Goal: Task Accomplishment & Management: Use online tool/utility

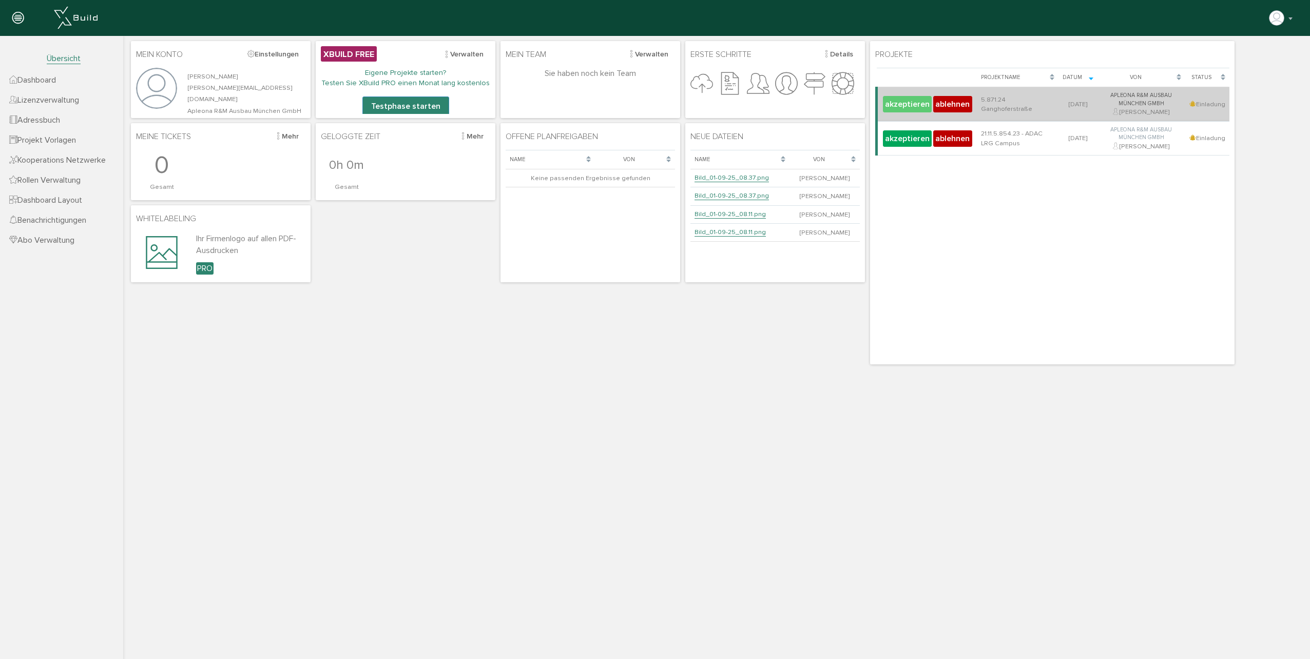
click at [913, 105] on button "akzeptieren" at bounding box center [907, 104] width 49 height 16
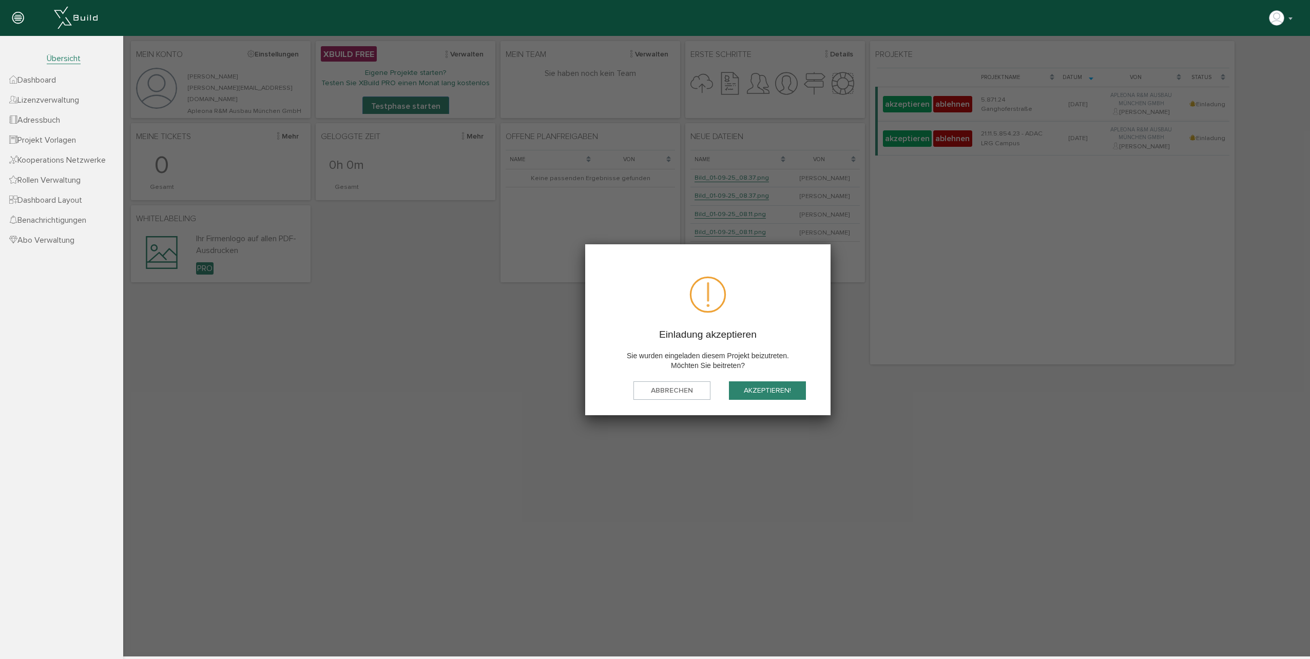
click at [789, 391] on button "akzeptieren!" at bounding box center [767, 390] width 77 height 19
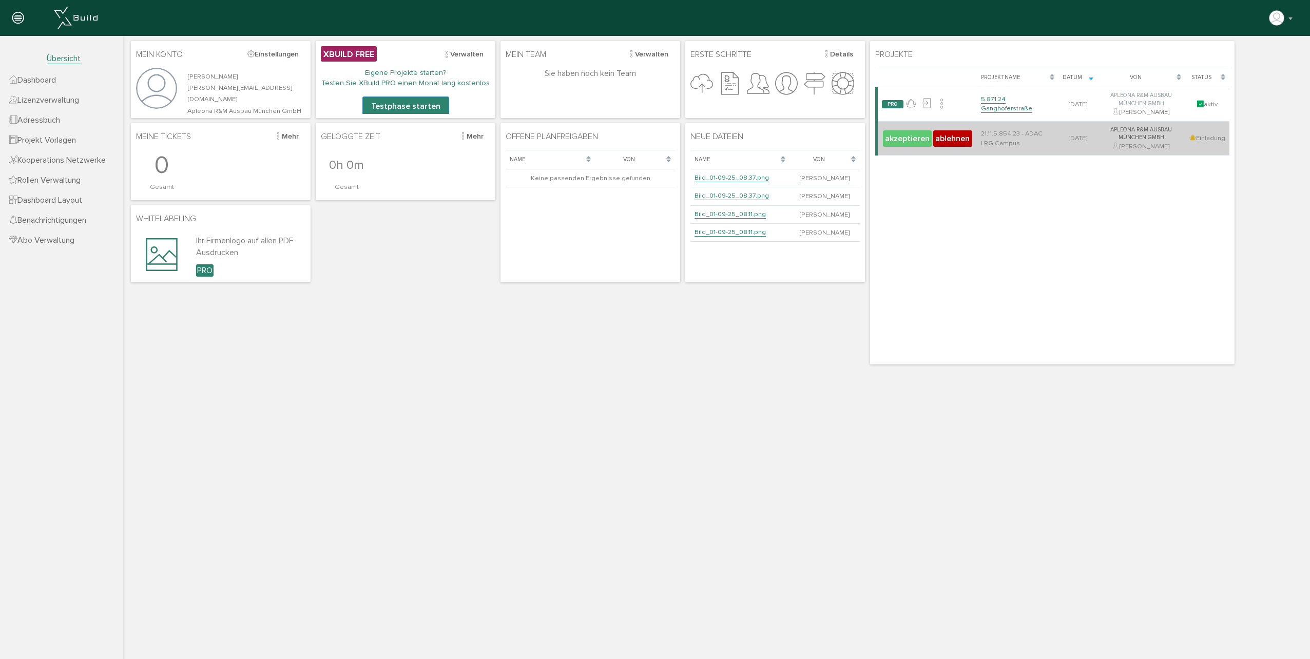
click at [906, 143] on button "akzeptieren" at bounding box center [907, 138] width 49 height 16
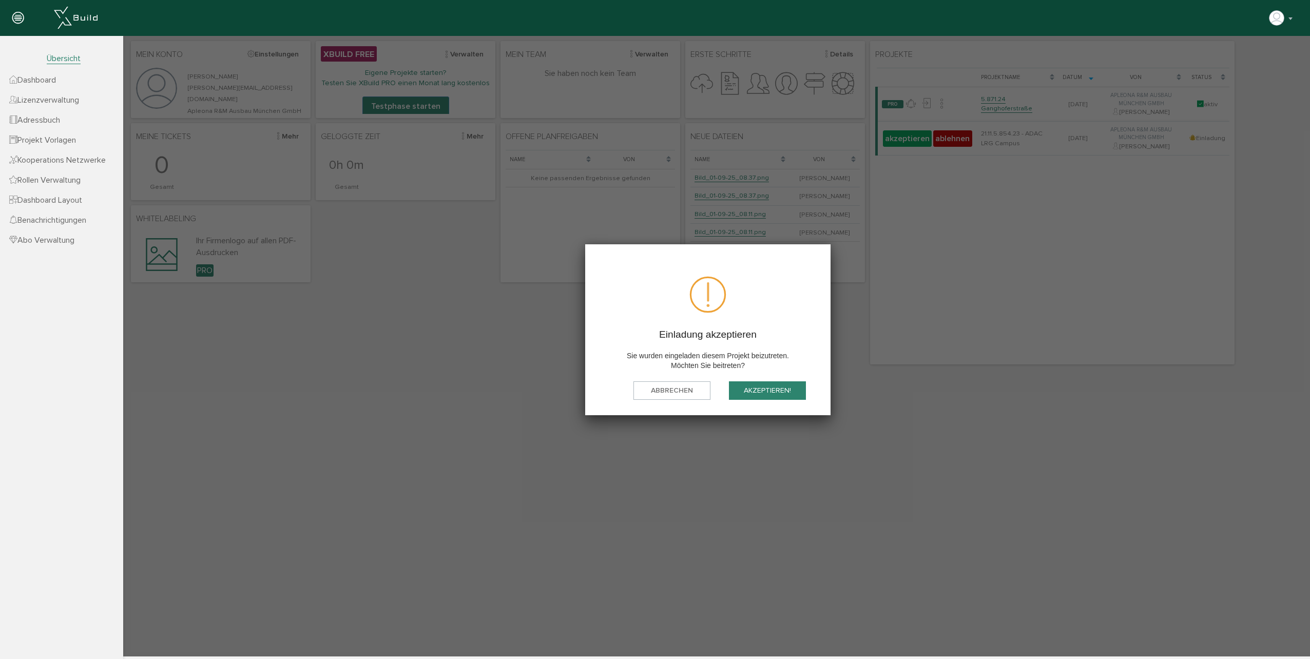
click at [759, 389] on button "akzeptieren!" at bounding box center [767, 390] width 77 height 19
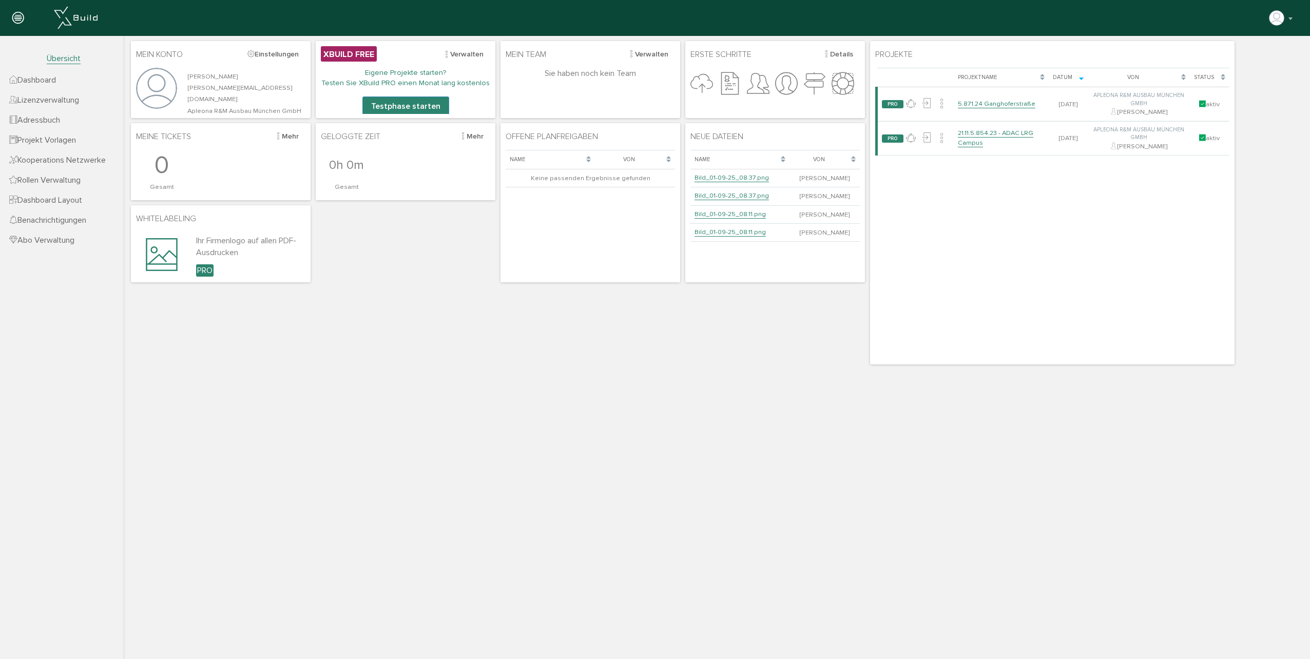
click at [55, 79] on span "Dashboard" at bounding box center [32, 80] width 47 height 10
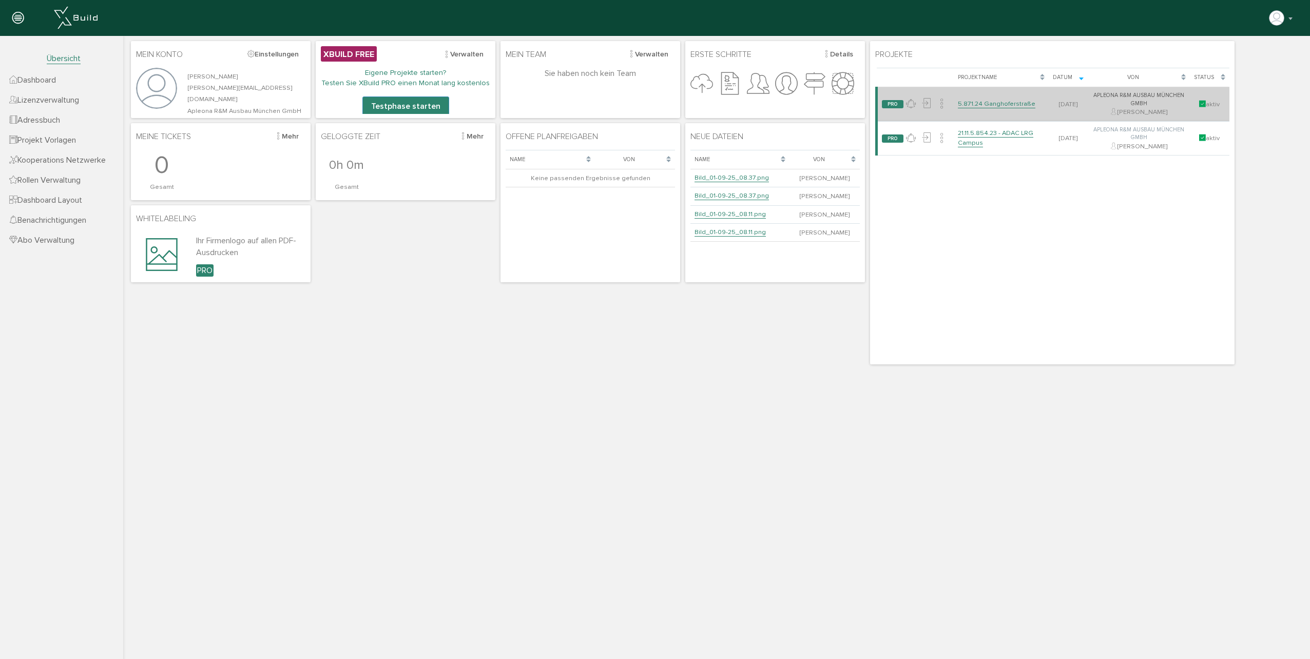
click at [1023, 103] on link "5.871.24 Ganghoferstraße" at bounding box center [997, 104] width 78 height 9
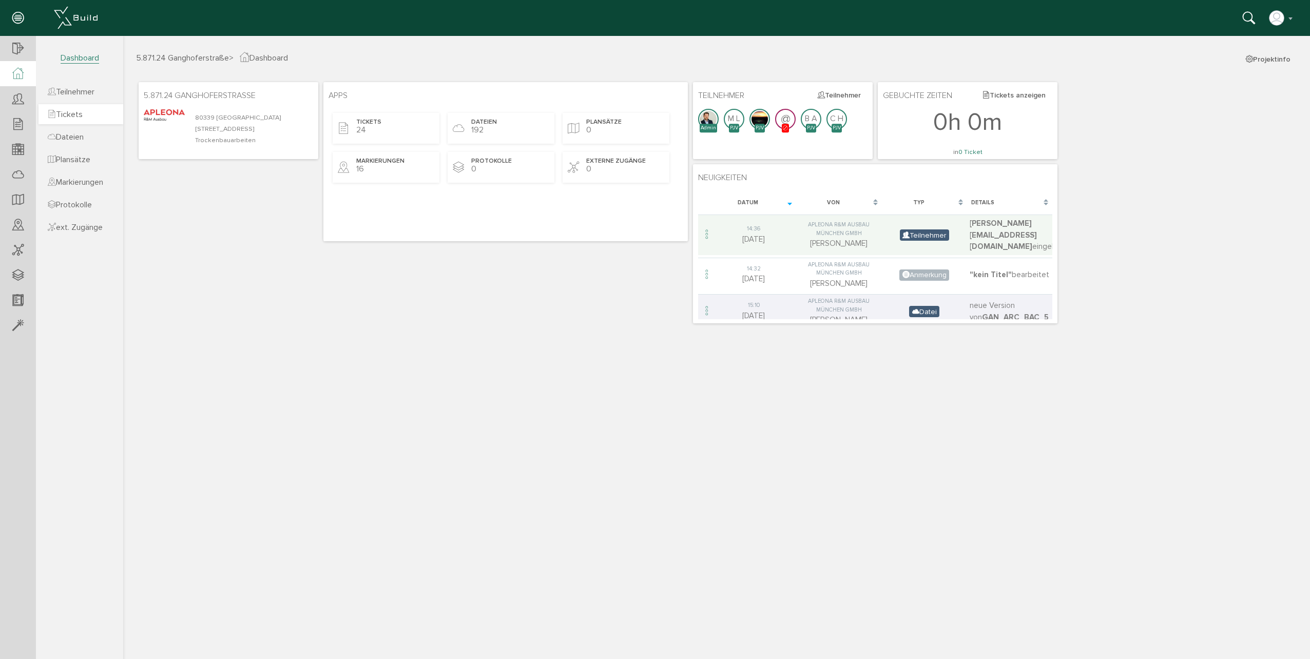
click at [86, 120] on link "Tickets" at bounding box center [81, 114] width 85 height 20
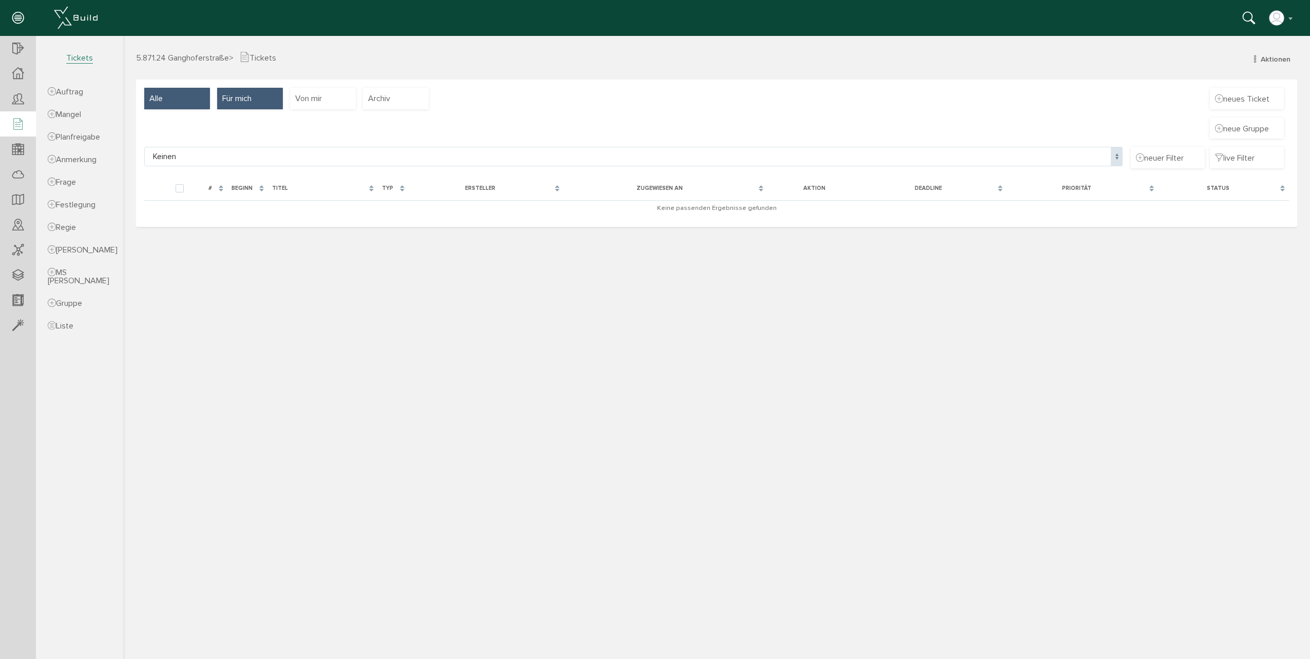
click at [168, 95] on div "Alle" at bounding box center [177, 99] width 66 height 22
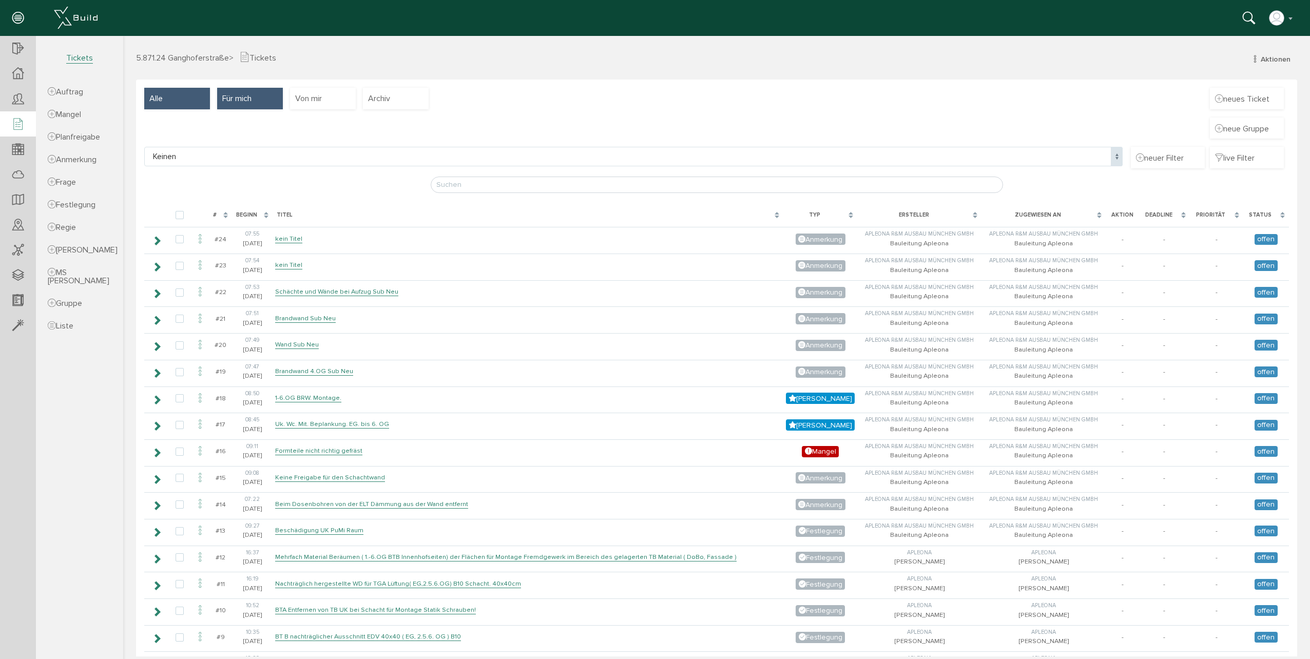
click at [248, 99] on span "Für mich" at bounding box center [236, 98] width 29 height 11
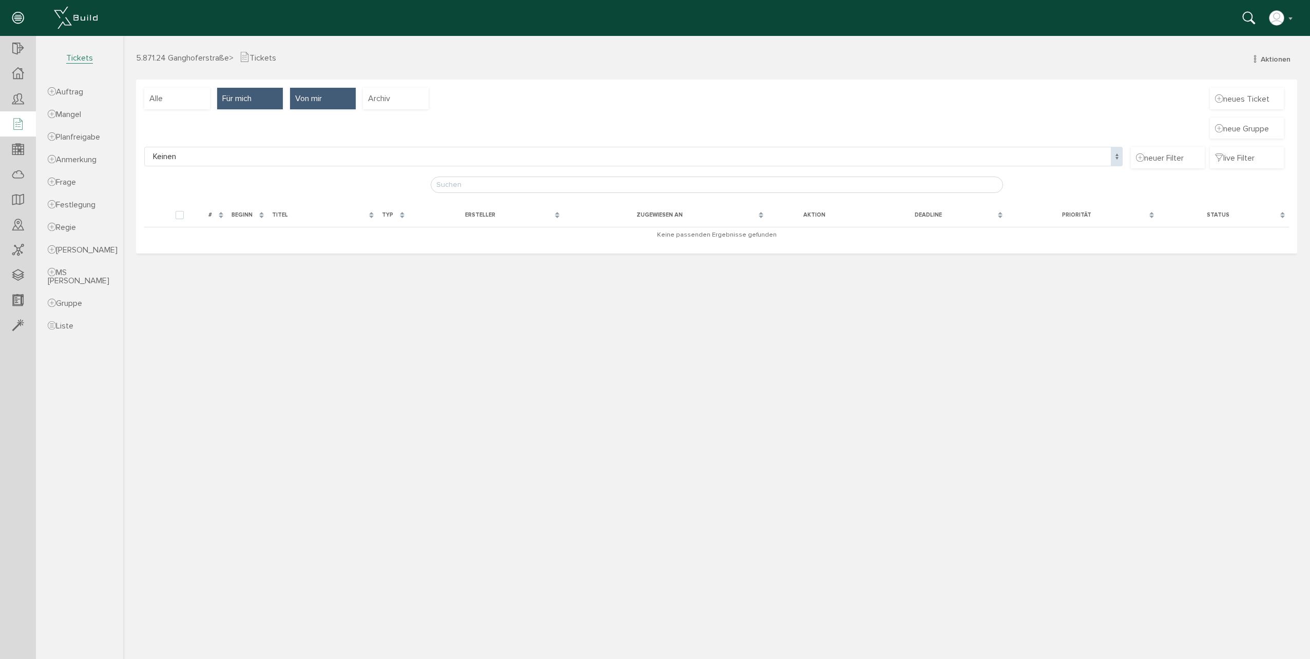
click at [319, 101] on span "Von mir" at bounding box center [308, 98] width 27 height 11
click at [244, 104] on span "Für mich" at bounding box center [236, 98] width 29 height 11
click at [165, 101] on div "Alle" at bounding box center [177, 99] width 66 height 22
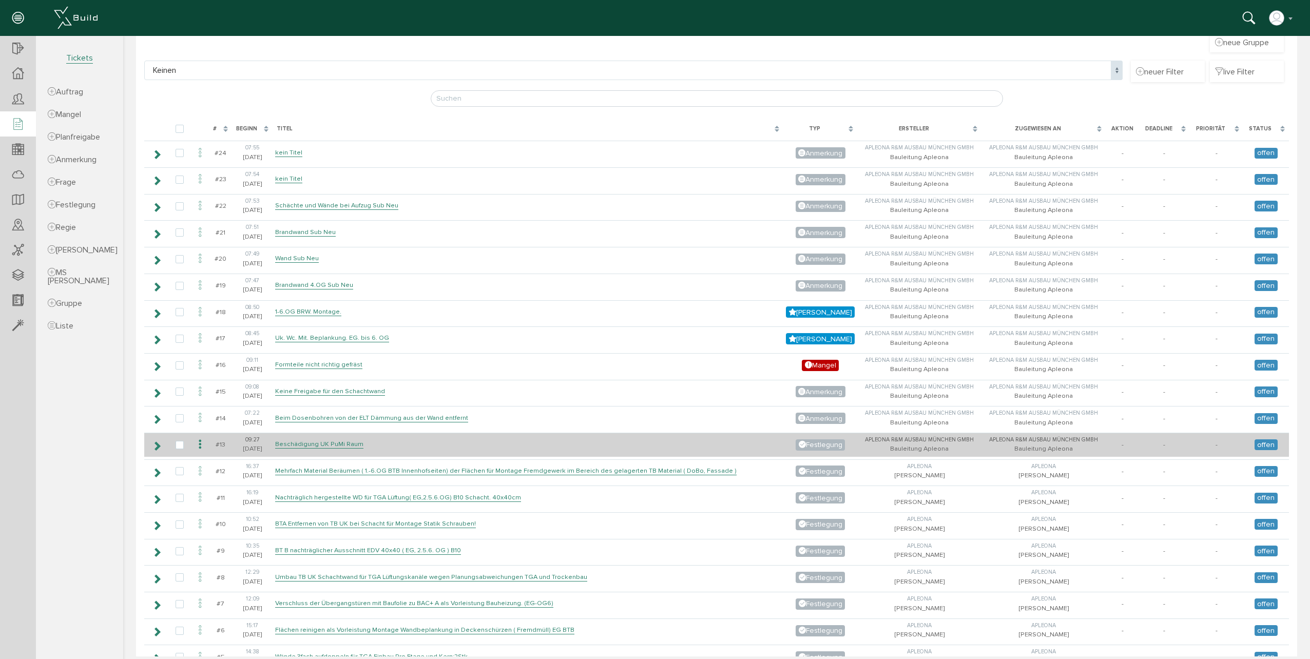
scroll to position [154, 0]
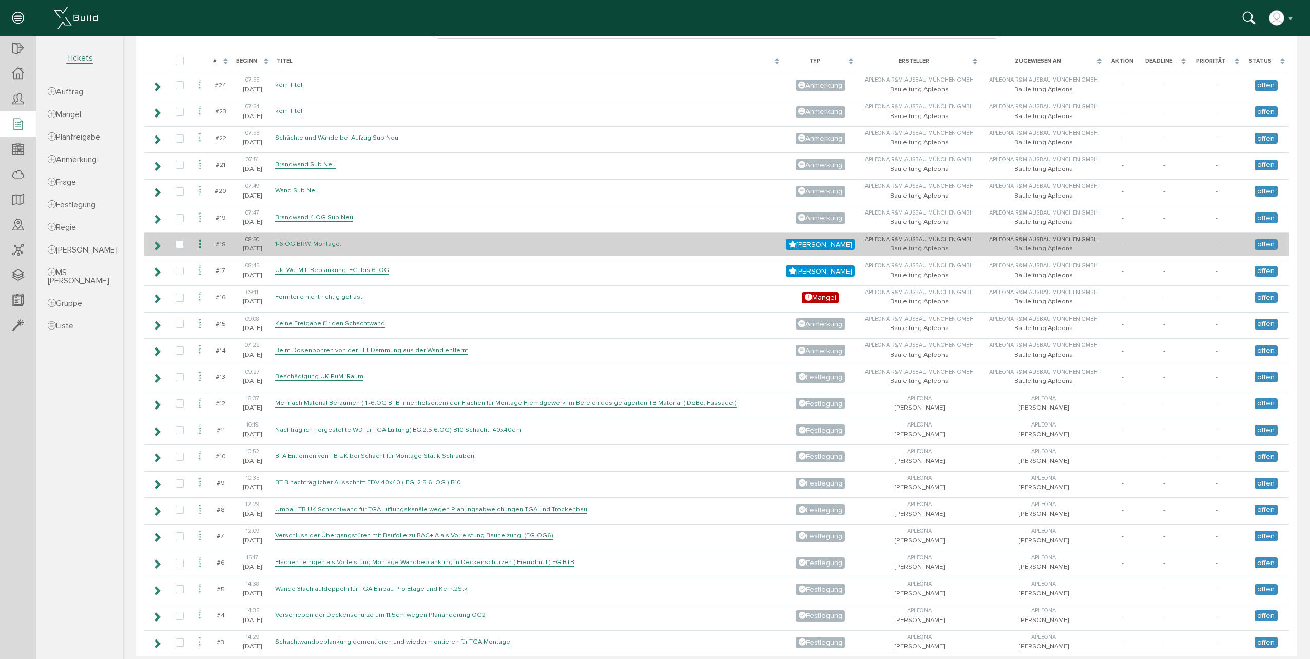
click at [321, 246] on link "1-6.OG BRW. Montage." at bounding box center [308, 244] width 66 height 9
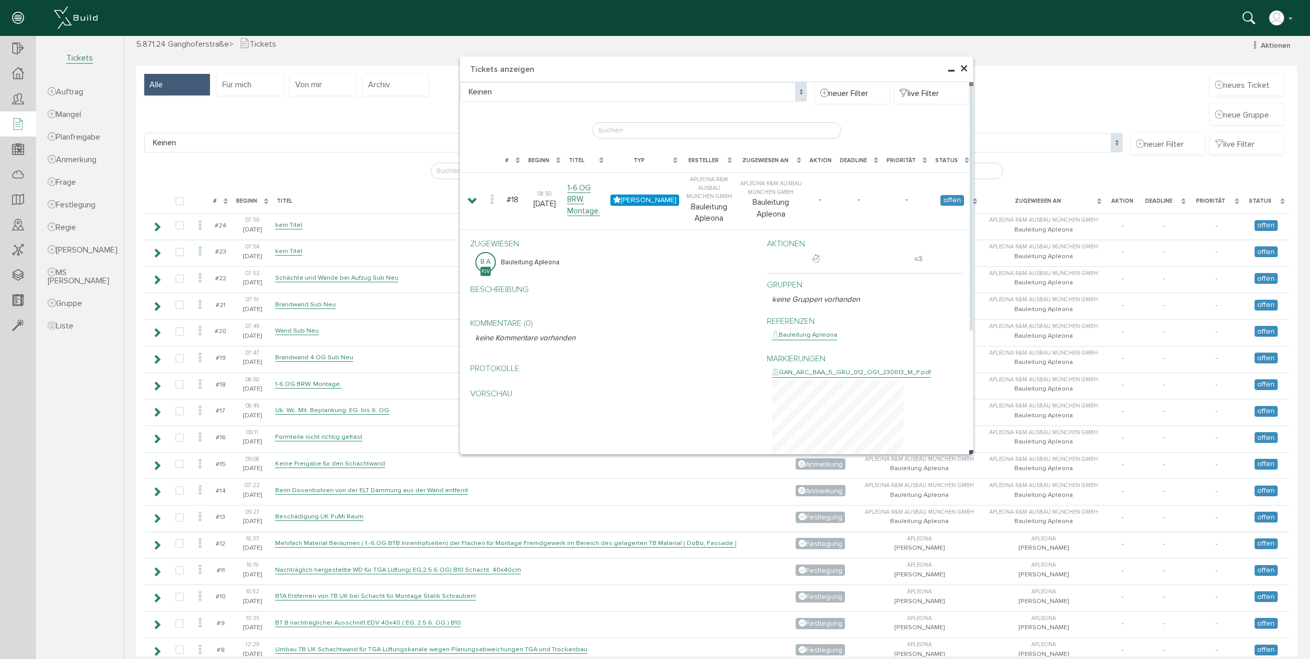
scroll to position [0, 0]
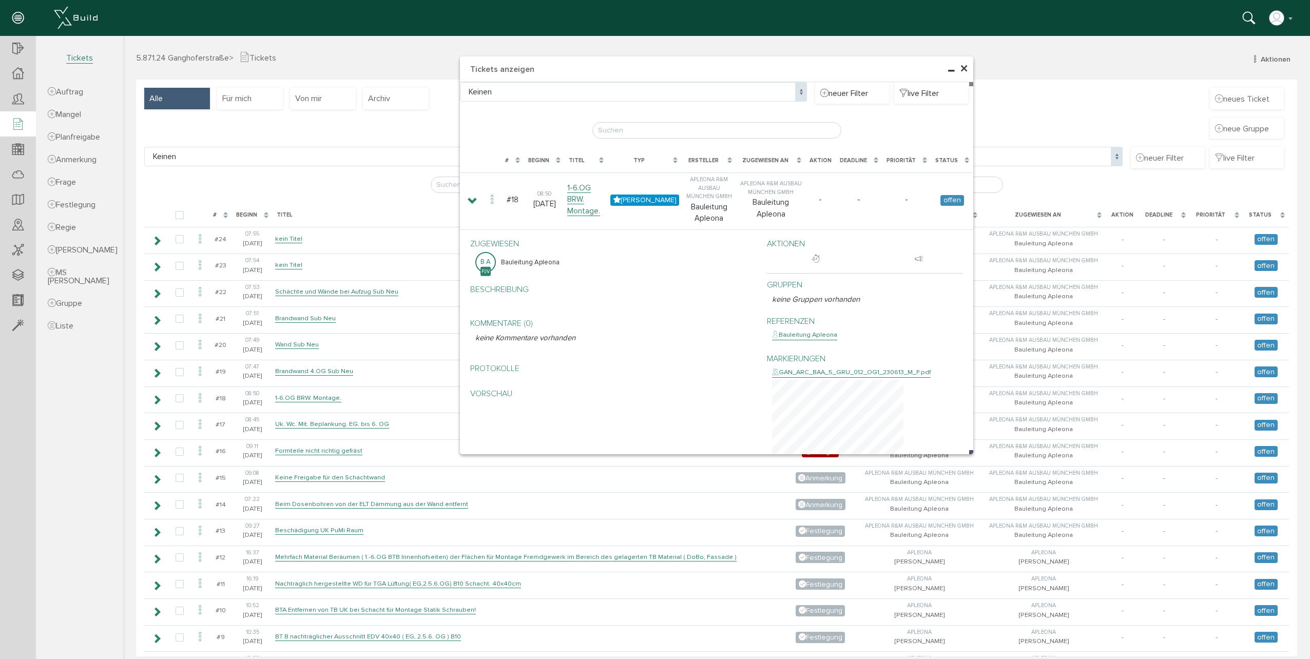
click at [963, 72] on span "×" at bounding box center [964, 69] width 8 height 20
